Goal: Transaction & Acquisition: Purchase product/service

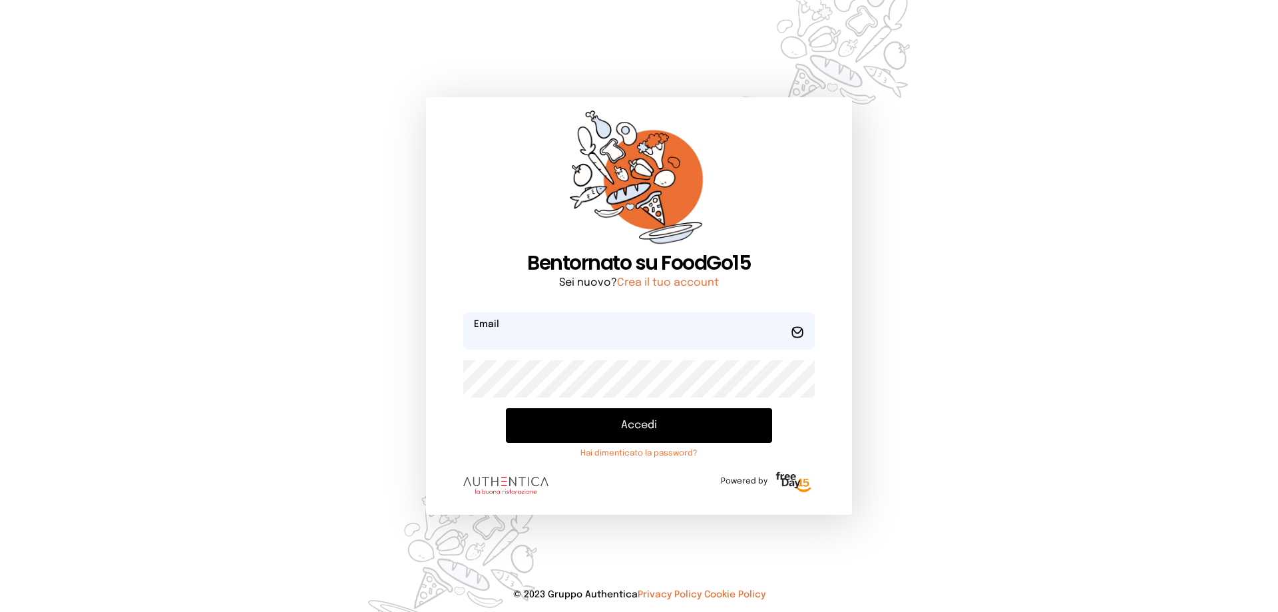
type input "**********"
click at [628, 428] on button "Accedi" at bounding box center [639, 425] width 266 height 35
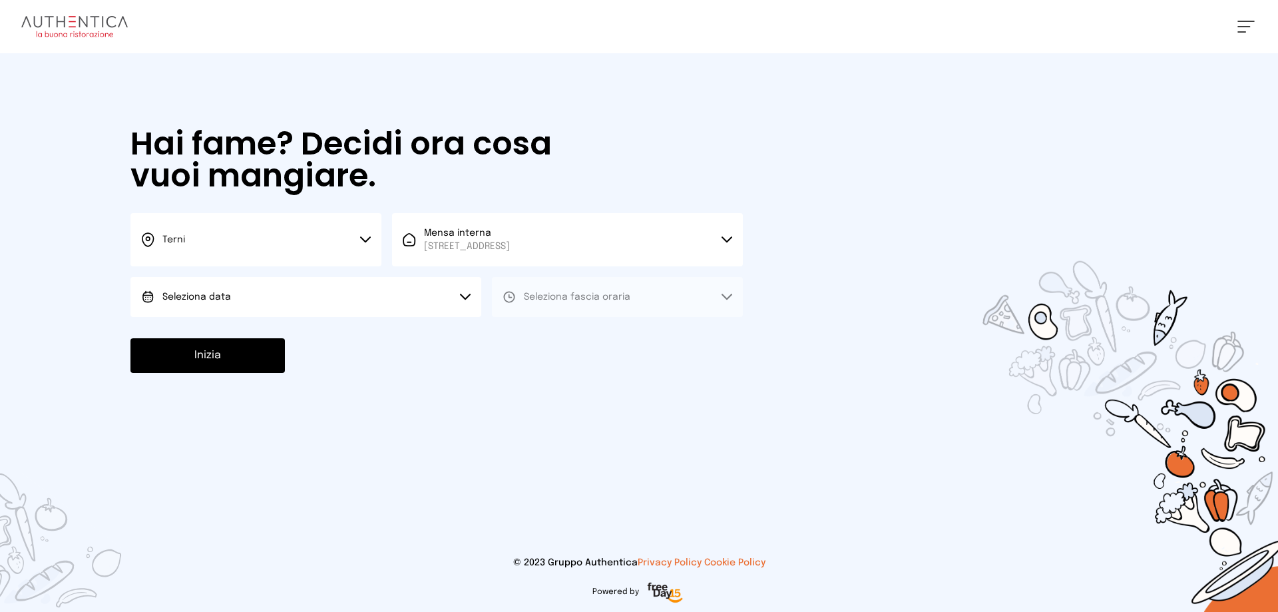
click at [460, 299] on icon at bounding box center [465, 297] width 11 height 7
click at [258, 328] on li "[DATE], [DATE]" at bounding box center [305, 334] width 351 height 35
click at [726, 296] on icon at bounding box center [727, 297] width 11 height 7
click at [653, 328] on li "Pranzo" at bounding box center [617, 334] width 251 height 35
click at [229, 361] on button "Inizia" at bounding box center [207, 355] width 154 height 35
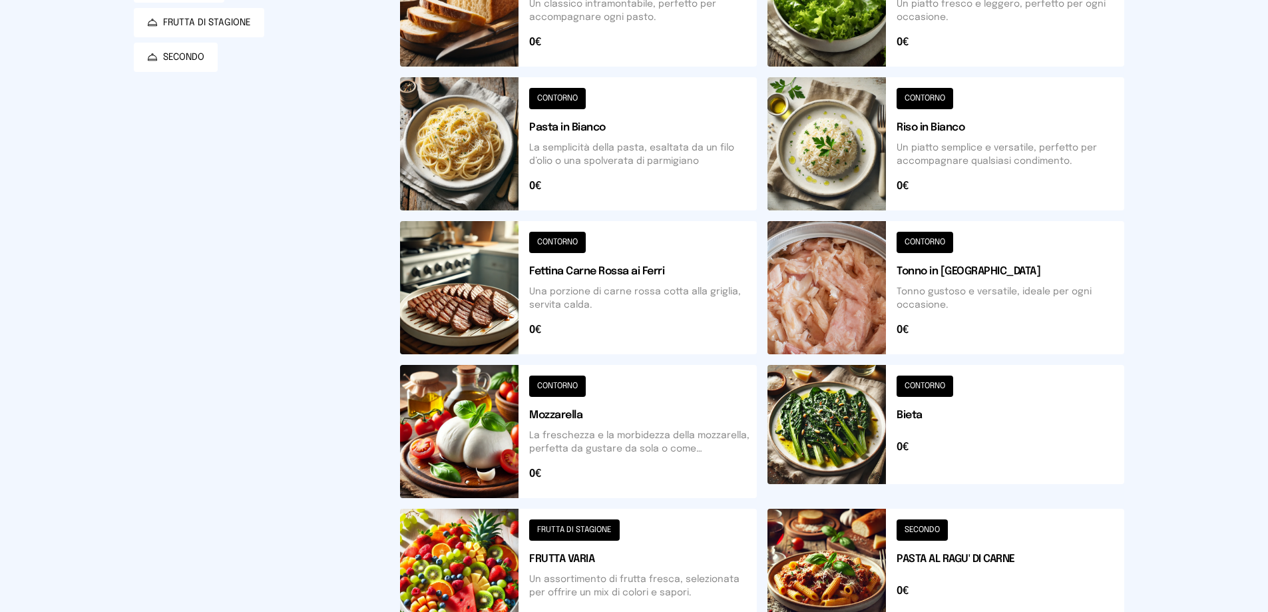
scroll to position [67, 0]
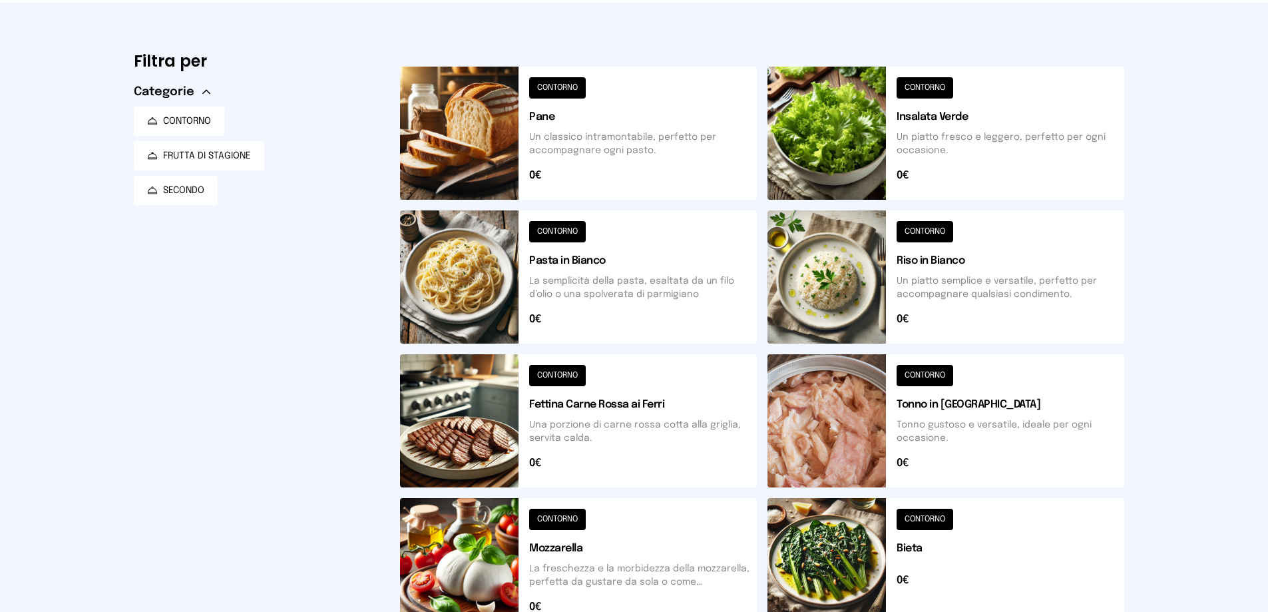
click at [554, 91] on button at bounding box center [578, 133] width 357 height 133
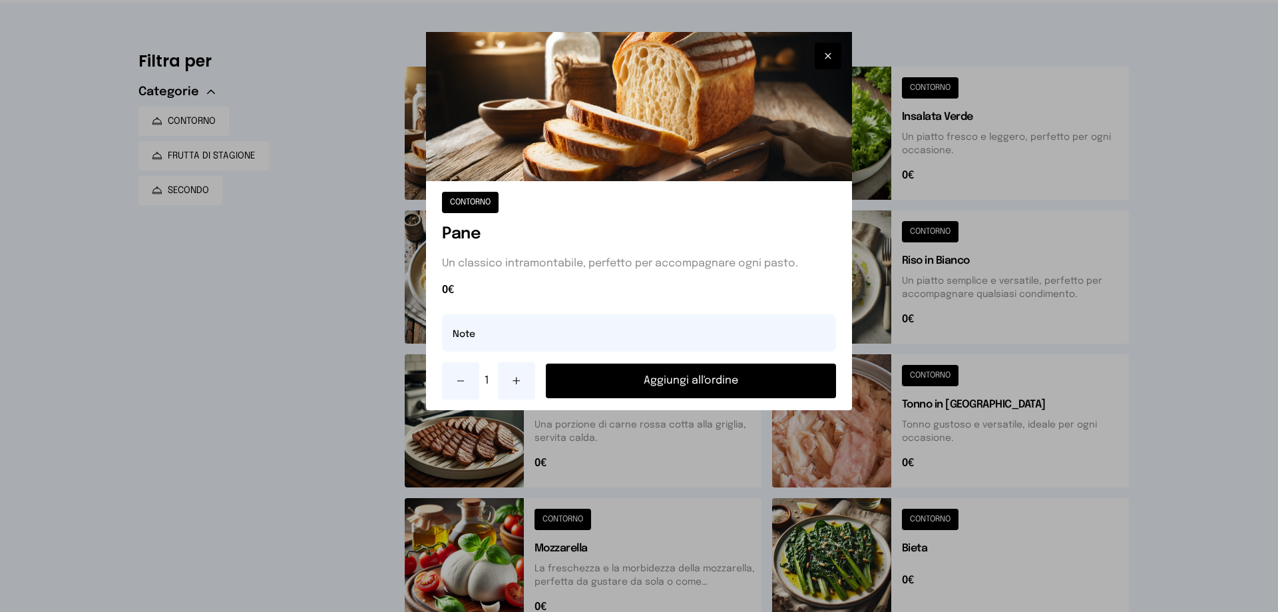
click at [603, 382] on button "Aggiungi all'ordine" at bounding box center [691, 380] width 290 height 35
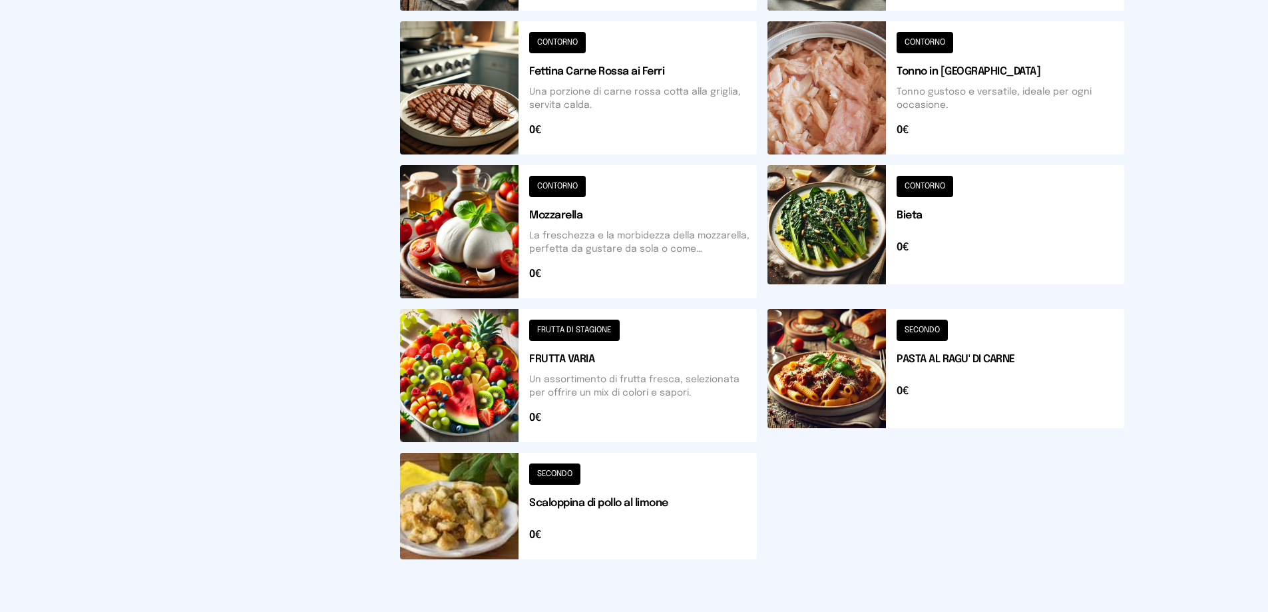
scroll to position [464, 0]
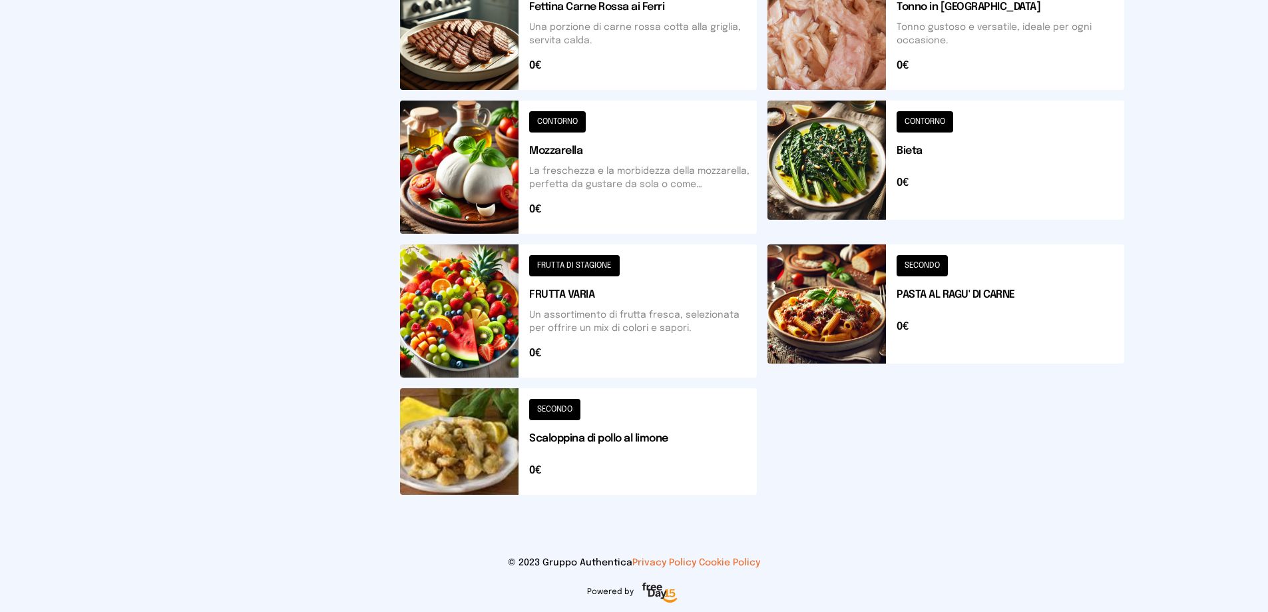
click at [569, 406] on button at bounding box center [578, 441] width 357 height 107
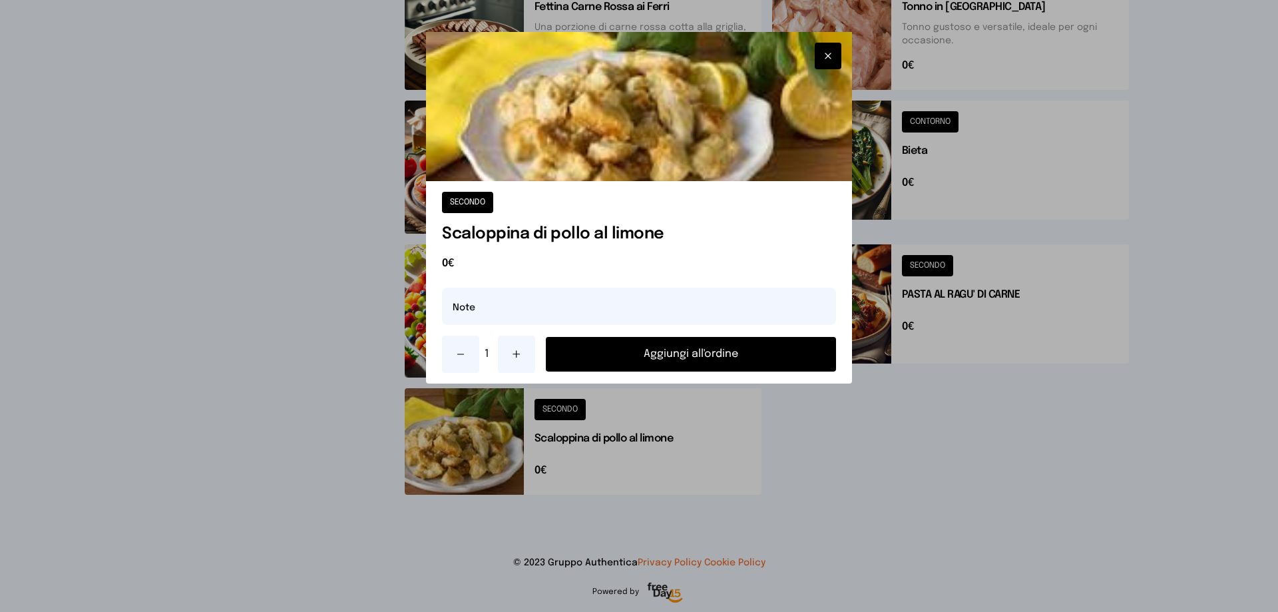
click at [626, 357] on button "Aggiungi all'ordine" at bounding box center [691, 354] width 290 height 35
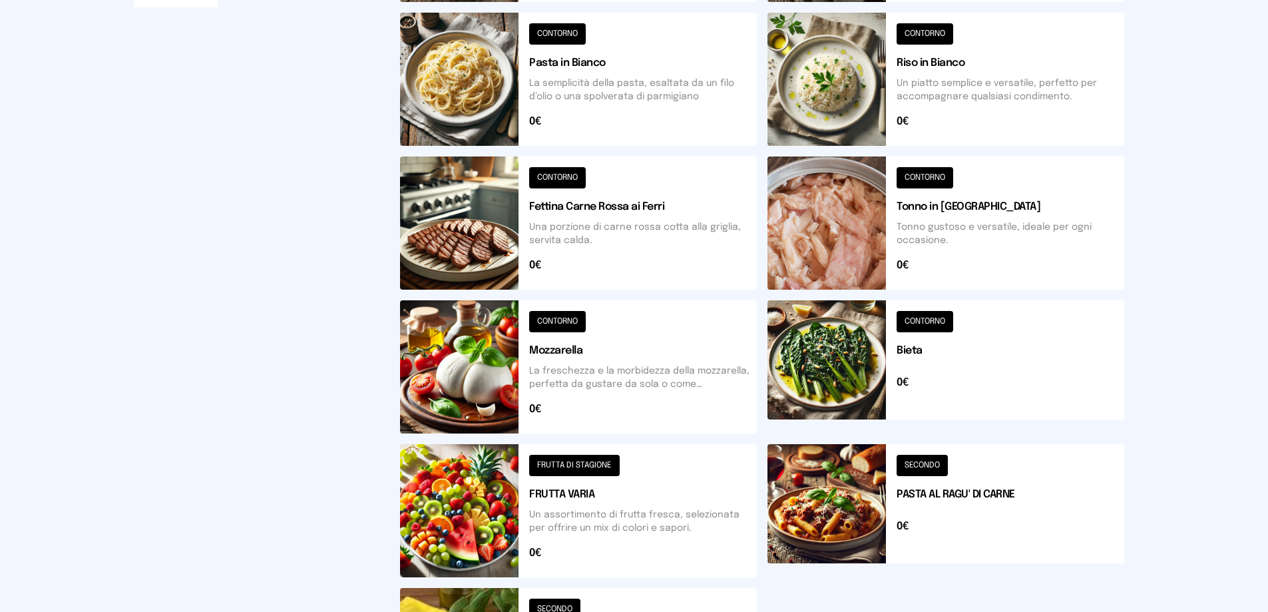
scroll to position [198, 0]
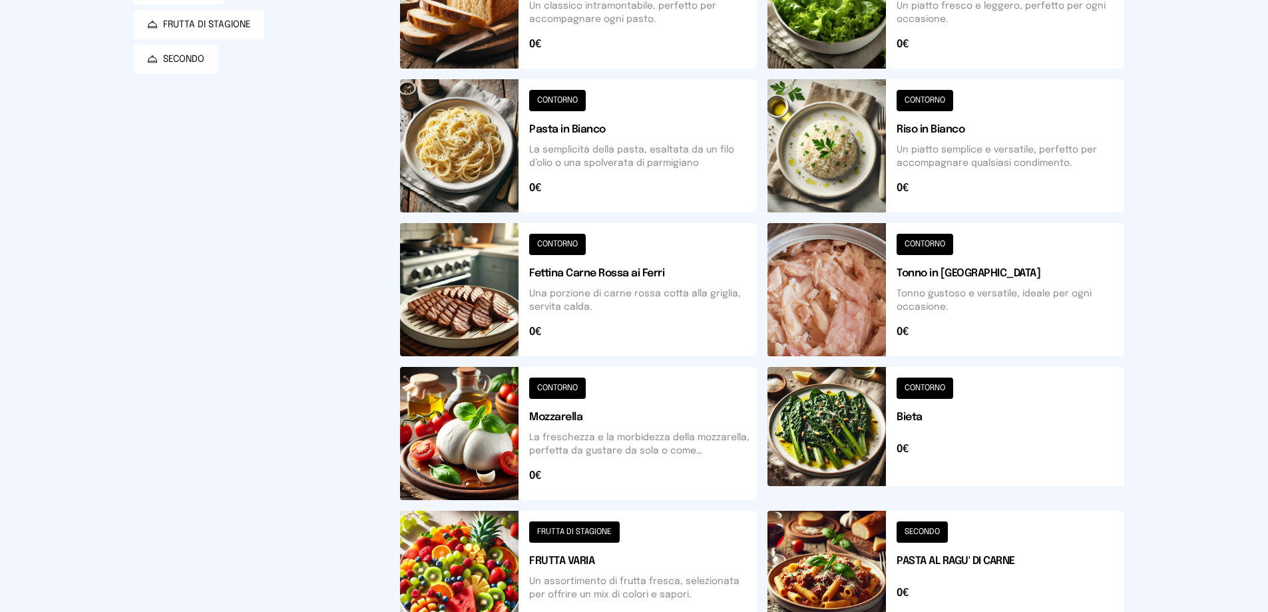
click at [929, 389] on button at bounding box center [945, 433] width 357 height 133
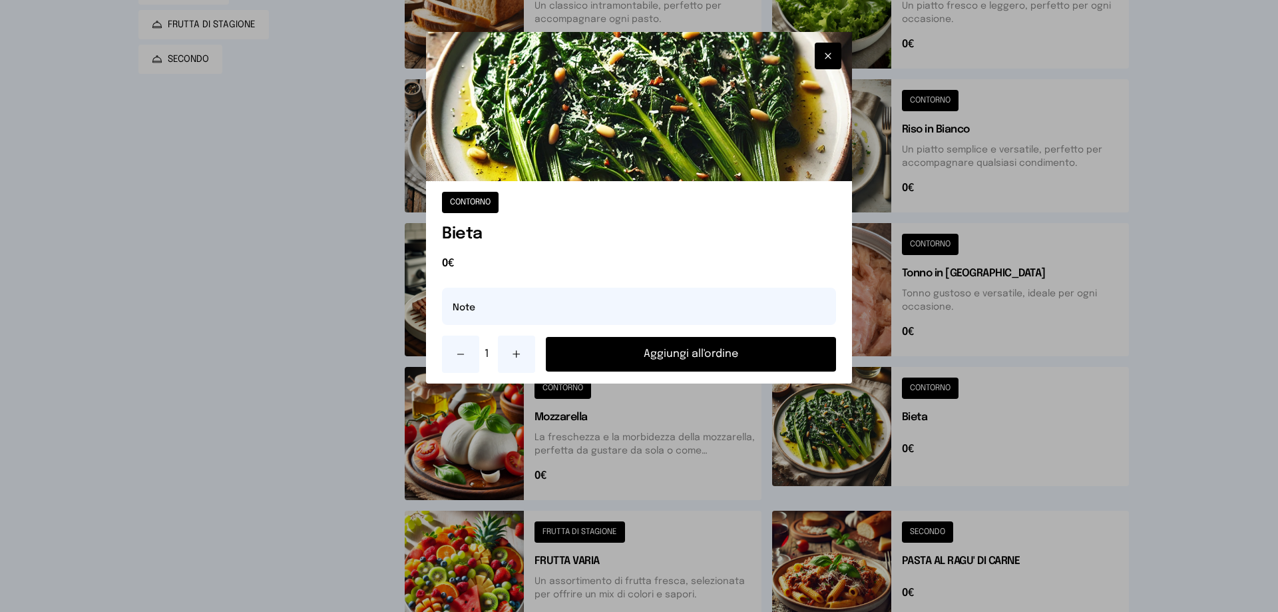
click at [719, 357] on button "Aggiungi all'ordine" at bounding box center [691, 354] width 290 height 35
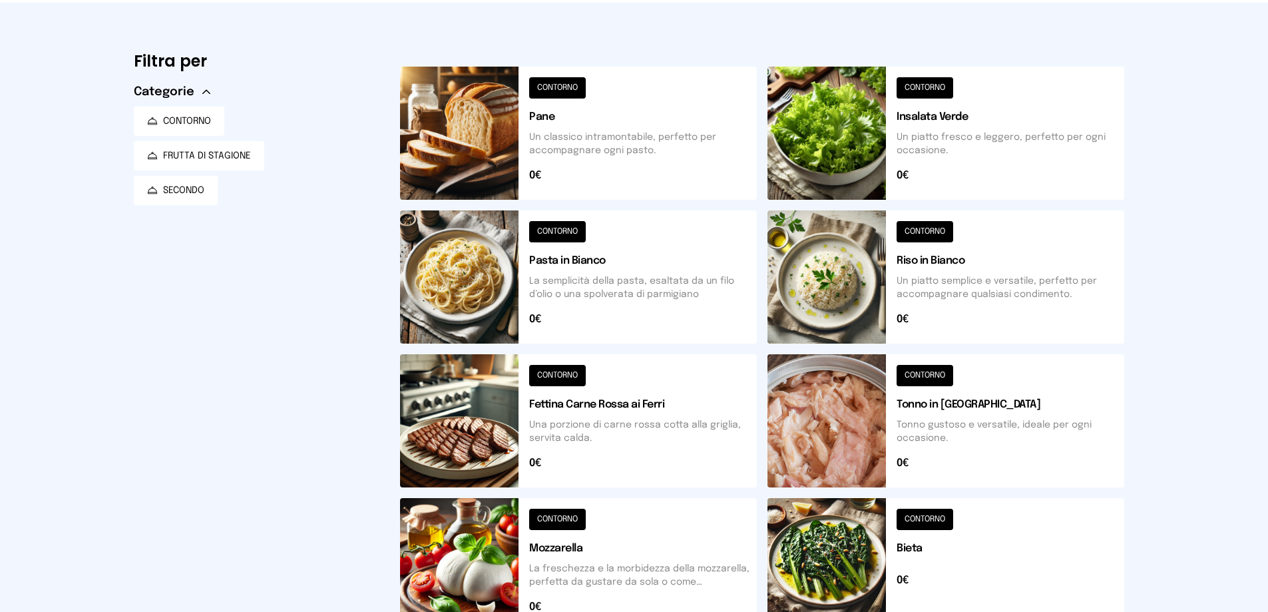
scroll to position [0, 0]
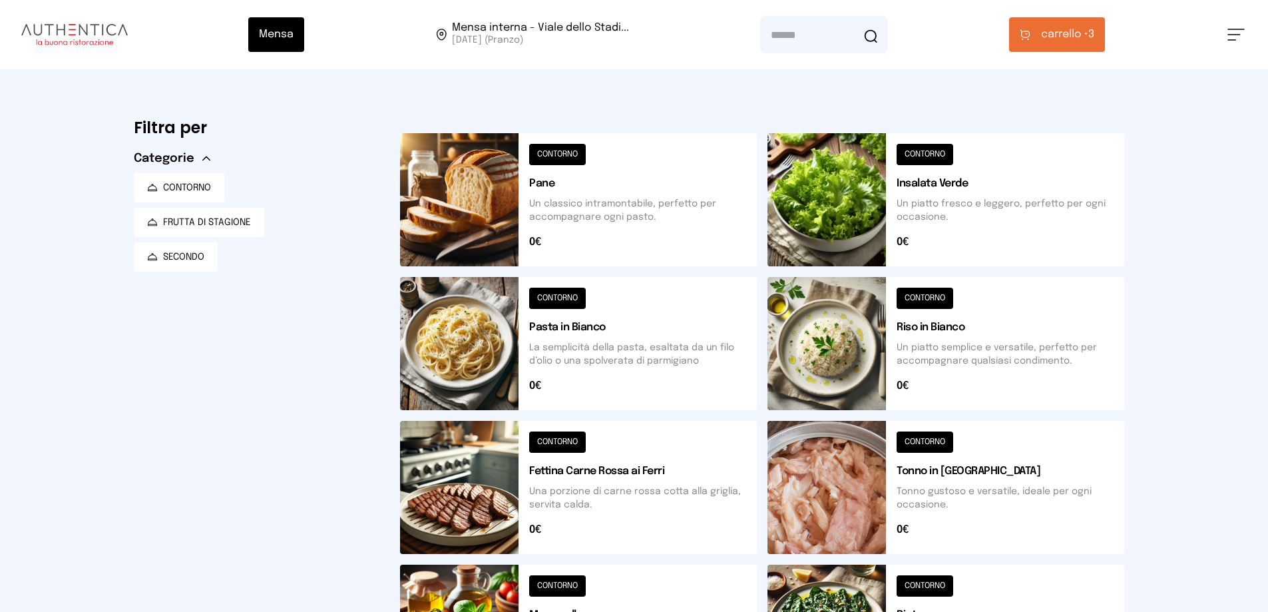
click at [1073, 39] on span "carrello •" at bounding box center [1064, 35] width 47 height 16
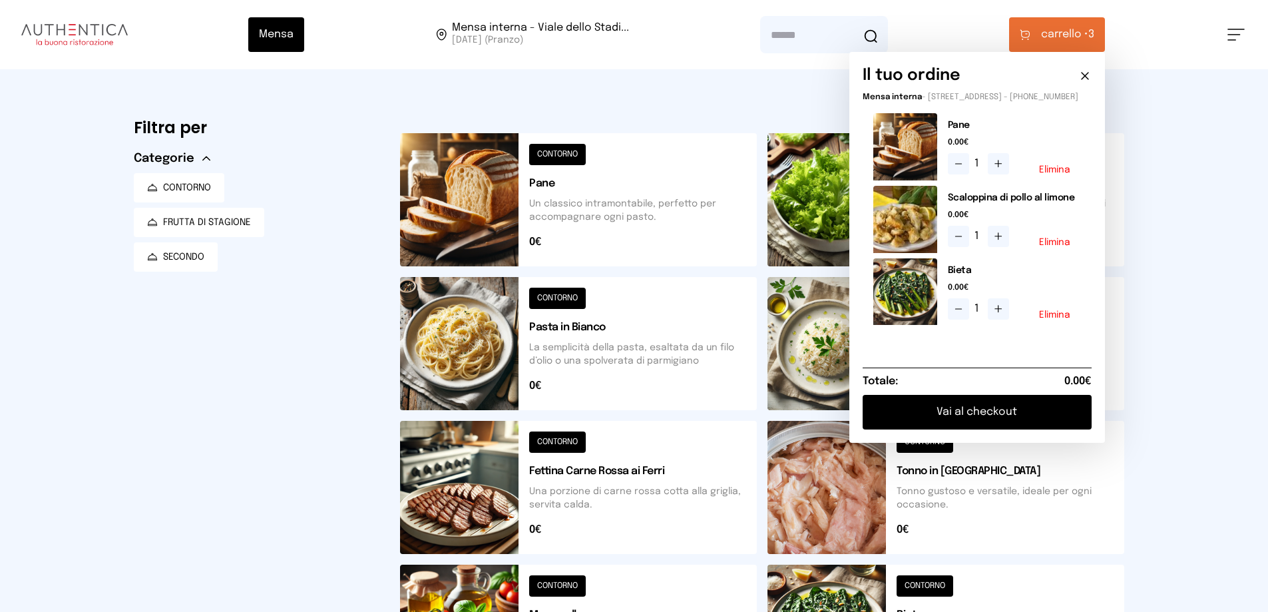
click at [953, 428] on button "Vai al checkout" at bounding box center [977, 412] width 229 height 35
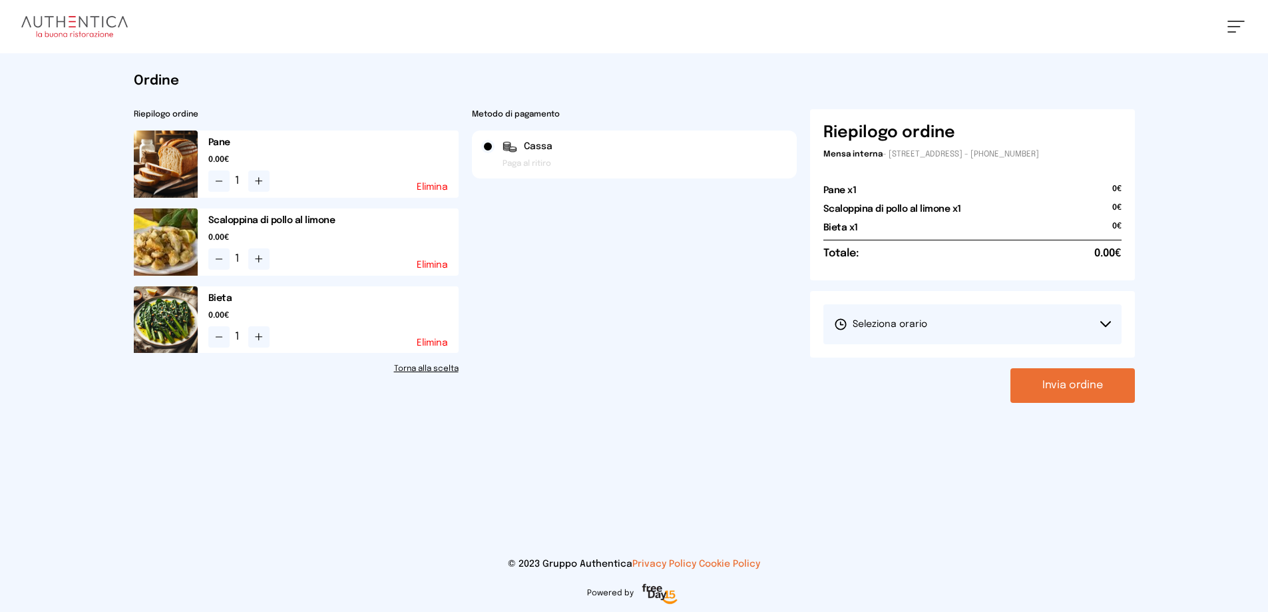
click at [1061, 390] on button "Invia ordine" at bounding box center [1072, 385] width 124 height 35
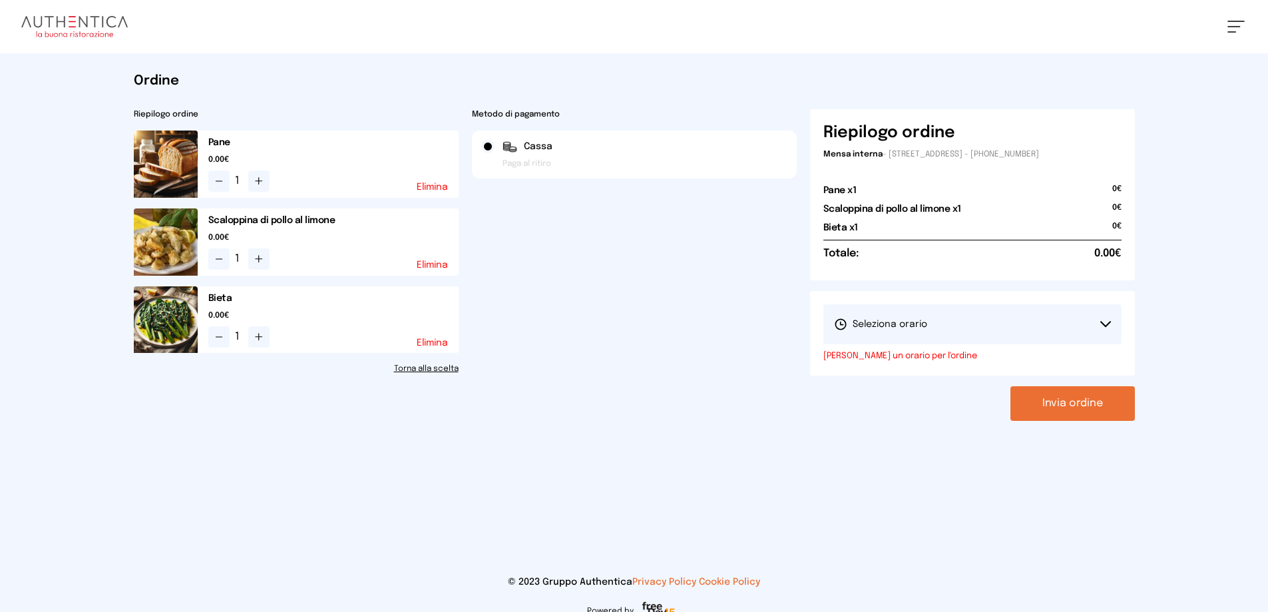
click at [1070, 326] on button "Seleziona orario" at bounding box center [972, 324] width 298 height 40
click at [942, 359] on li "1° Turno (13:00 - 15:00)" at bounding box center [972, 361] width 298 height 35
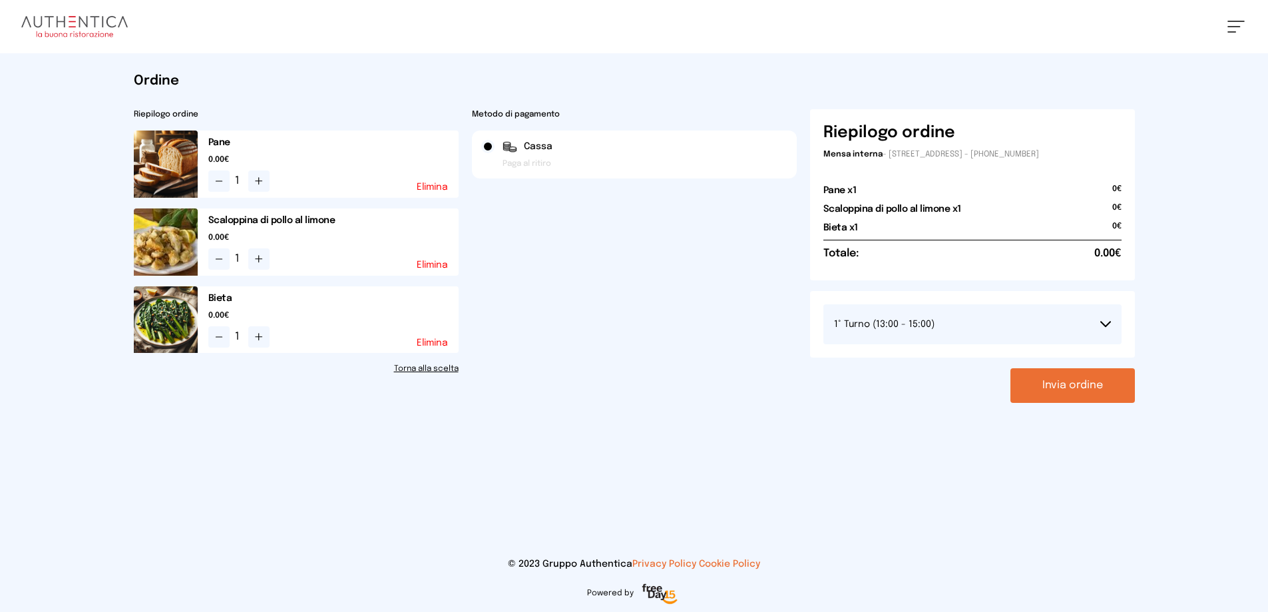
click at [1076, 391] on button "Invia ordine" at bounding box center [1072, 385] width 124 height 35
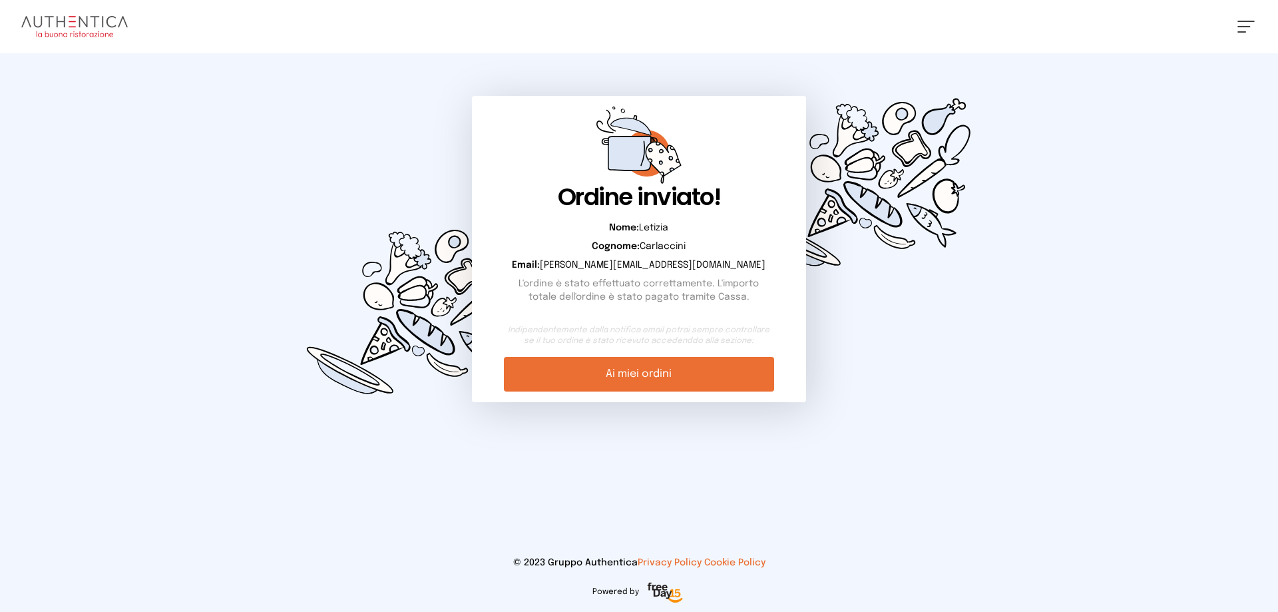
click at [692, 377] on link "Ai miei ordini" at bounding box center [639, 374] width 270 height 35
